Goal: Navigation & Orientation: Find specific page/section

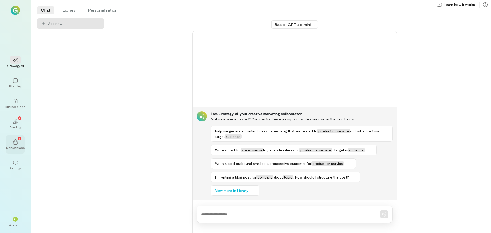
click at [13, 142] on icon at bounding box center [15, 141] width 5 height 5
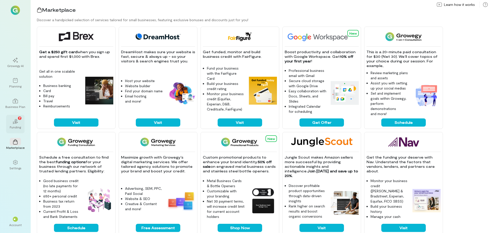
click at [12, 121] on div "02 7" at bounding box center [15, 121] width 11 height 8
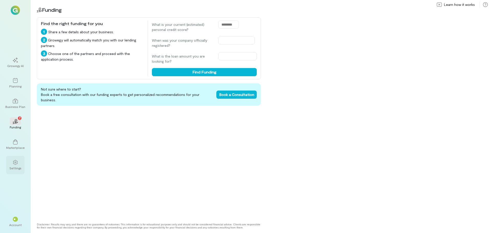
click at [16, 166] on div "Settings" at bounding box center [15, 168] width 12 height 4
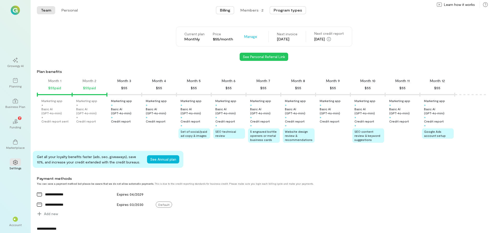
click at [284, 6] on button "Program types" at bounding box center [287, 10] width 37 height 8
